Goal: Task Accomplishment & Management: Manage account settings

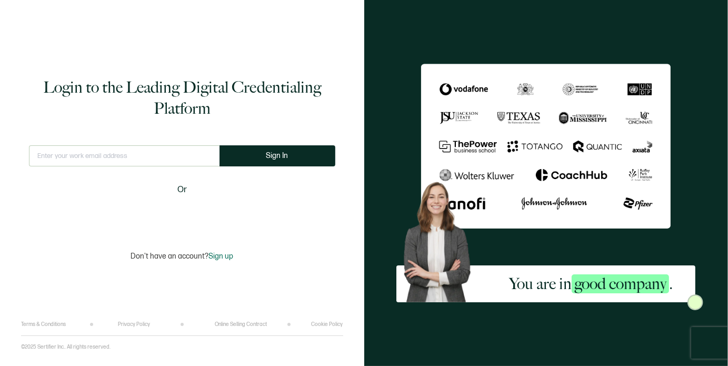
click at [112, 152] on input "text" at bounding box center [124, 155] width 191 height 21
type input "[EMAIL_ADDRESS][DOMAIN_NAME]"
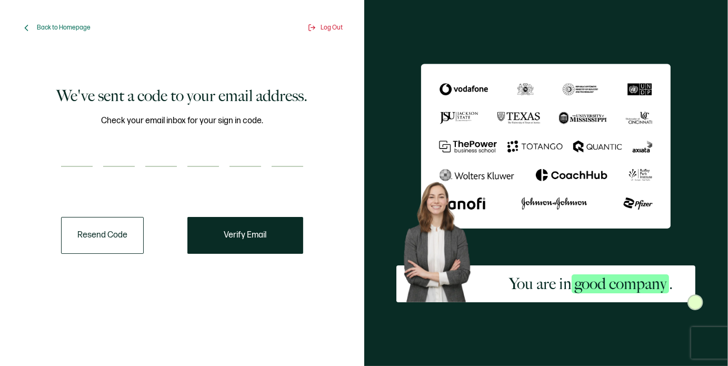
click at [68, 155] on input "number" at bounding box center [77, 156] width 32 height 21
paste input "4"
type input "4"
type input "1"
type input "4"
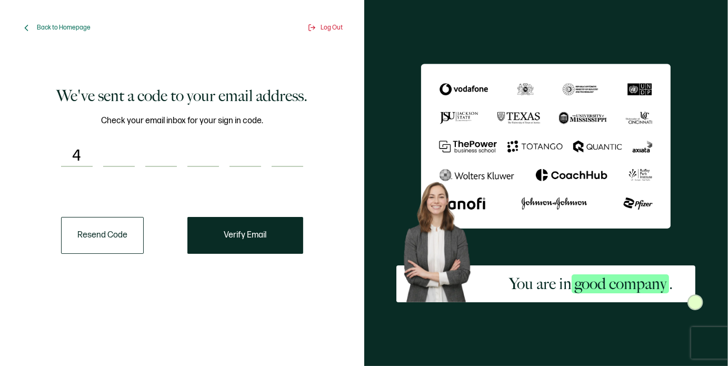
type input "3"
type input "8"
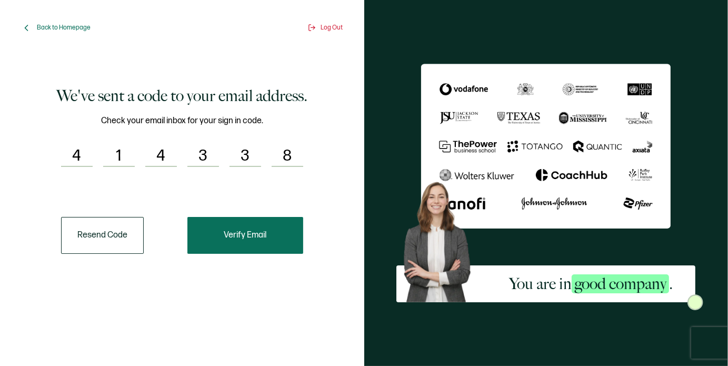
click at [243, 231] on span "Verify Email" at bounding box center [245, 235] width 43 height 8
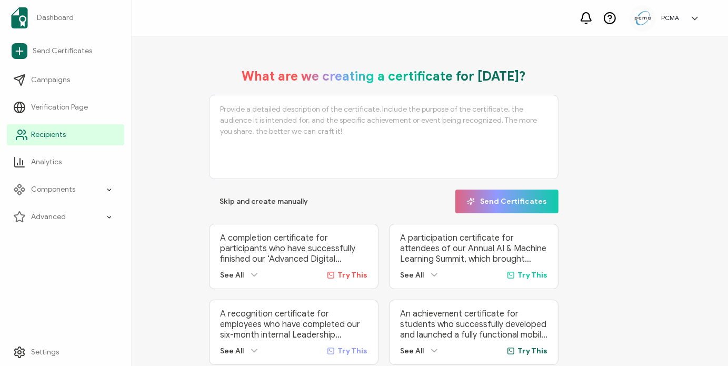
click at [18, 133] on circle at bounding box center [20, 132] width 4 height 4
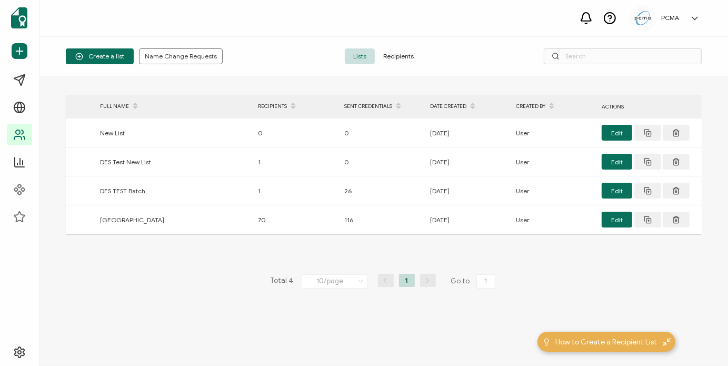
click at [395, 58] on span "Recipients" at bounding box center [398, 56] width 47 height 16
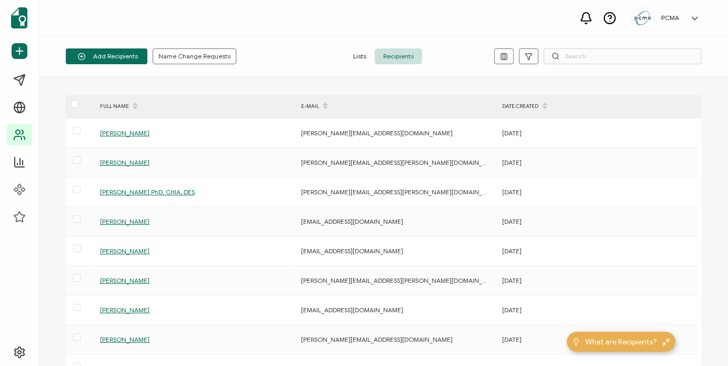
click at [580, 73] on div "Add Recipients Upload Spreadsheet Add a Single Recipient Name Change Requests L…" at bounding box center [384, 57] width 689 height 40
click at [589, 56] on input "text" at bounding box center [623, 56] width 158 height 16
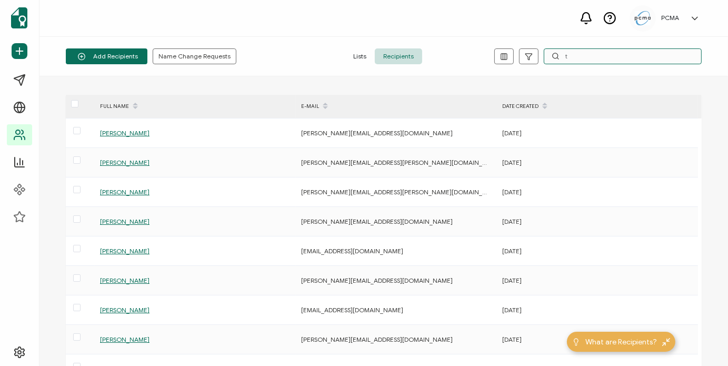
type input "t"
click at [588, 62] on input "t" at bounding box center [623, 56] width 158 height 16
paste input "[PERSON_NAME][EMAIL_ADDRESS][DOMAIN_NAME]"
type input "[PERSON_NAME][EMAIL_ADDRESS][DOMAIN_NAME]"
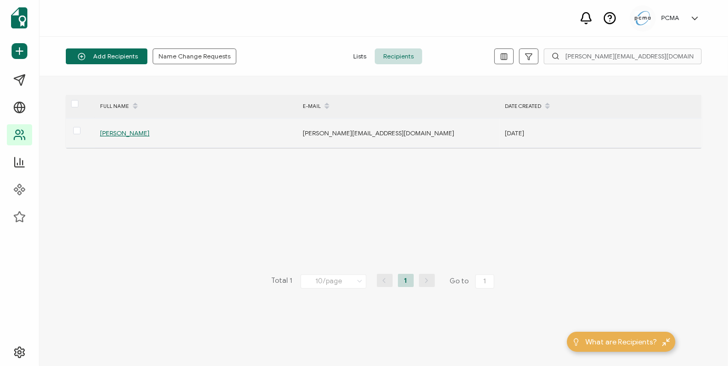
click at [121, 133] on span "[PERSON_NAME]" at bounding box center [125, 133] width 50 height 8
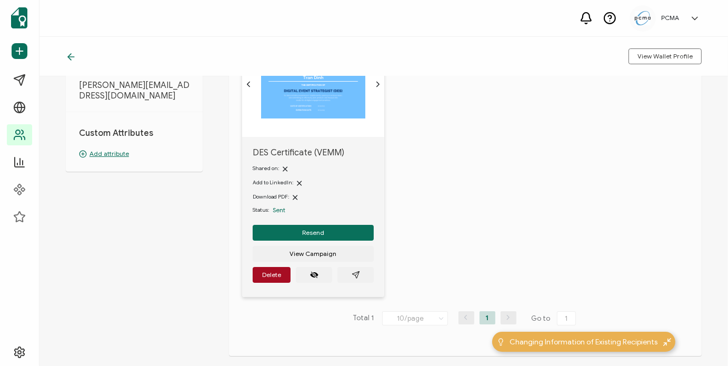
scroll to position [126, 0]
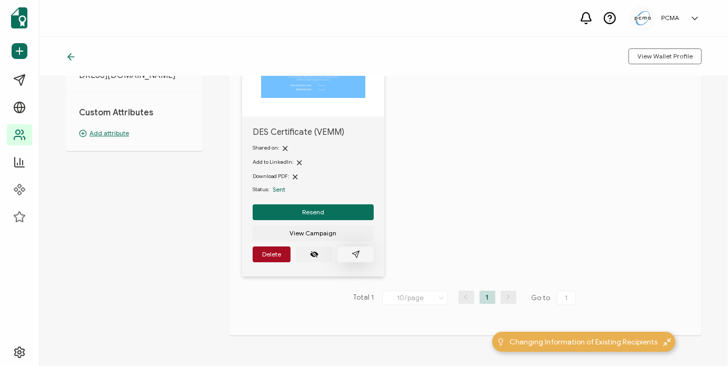
click at [356, 254] on icon "paper plane outline" at bounding box center [356, 254] width 8 height 8
